Goal: Task Accomplishment & Management: Complete application form

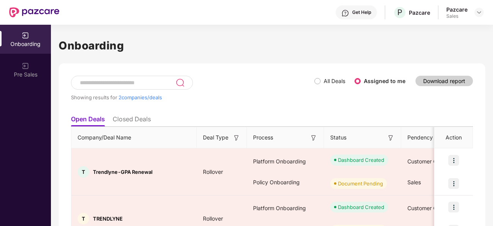
scroll to position [44, 0]
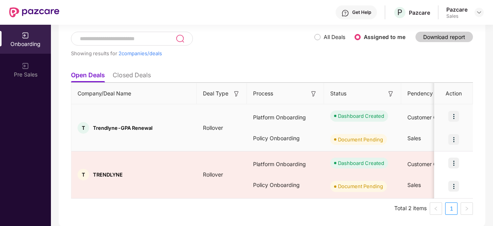
click at [456, 138] on img at bounding box center [453, 139] width 11 height 11
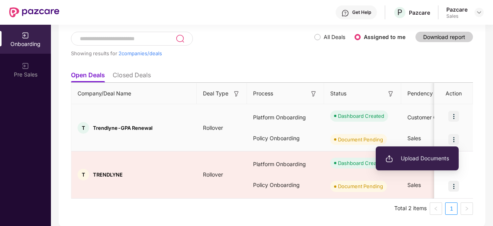
click at [437, 160] on span "Upload Documents" at bounding box center [417, 158] width 64 height 8
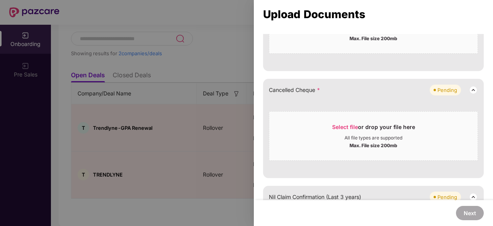
scroll to position [450, 0]
click at [228, 197] on div at bounding box center [246, 113] width 493 height 226
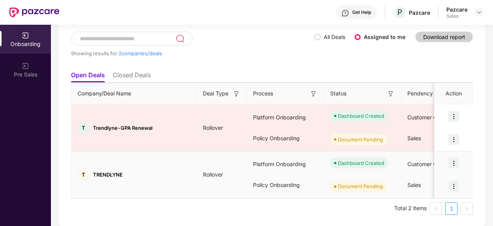
click at [452, 185] on img at bounding box center [453, 186] width 11 height 11
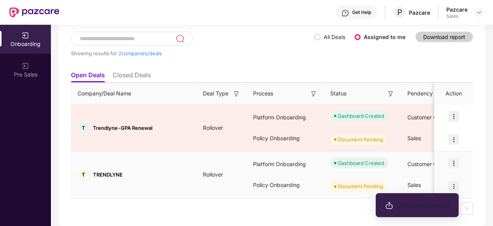
click at [420, 202] on span "Upload Documents" at bounding box center [417, 205] width 64 height 8
click at [390, 205] on img at bounding box center [389, 205] width 8 height 8
click at [422, 203] on span "Upload Documents" at bounding box center [417, 205] width 64 height 8
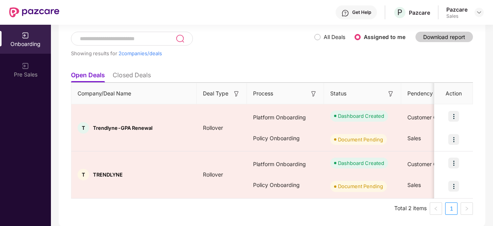
click at [287, 59] on div "Showing results for 2 companies/deals" at bounding box center [192, 49] width 243 height 35
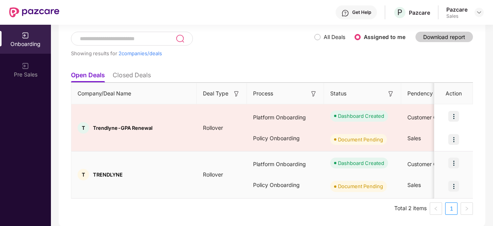
click at [456, 186] on img at bounding box center [453, 186] width 11 height 11
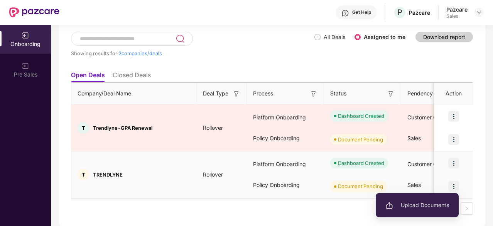
click at [424, 202] on span "Upload Documents" at bounding box center [417, 205] width 64 height 8
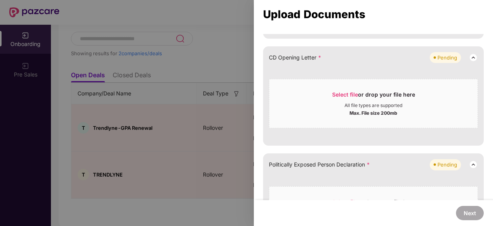
scroll to position [431, 0]
